Goal: Task Accomplishment & Management: Use online tool/utility

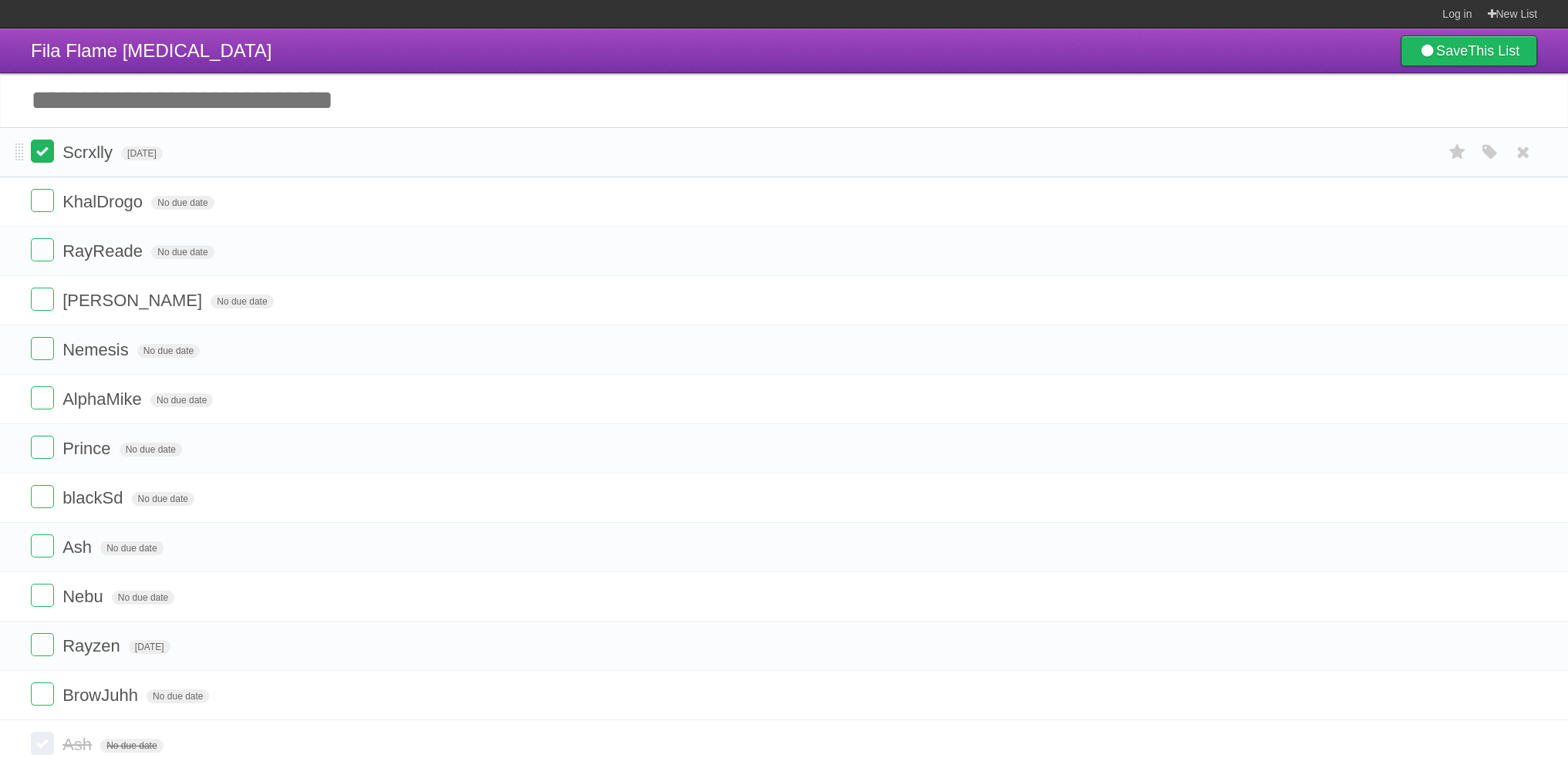
click at [50, 159] on label at bounding box center [42, 151] width 23 height 23
click at [43, 493] on label at bounding box center [42, 496] width 23 height 23
click at [48, 249] on label at bounding box center [42, 249] width 23 height 23
